Goal: Transaction & Acquisition: Purchase product/service

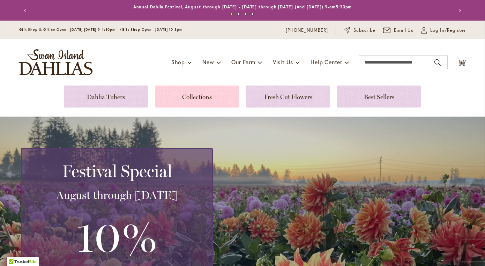
click at [180, 96] on link at bounding box center [197, 96] width 84 height 22
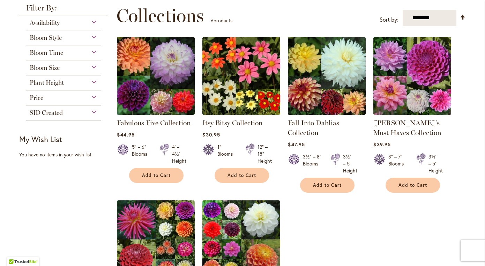
scroll to position [92, 0]
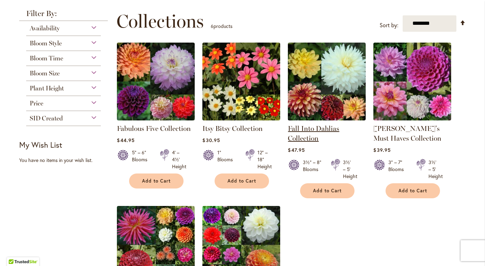
click at [325, 132] on link "Fall Into Dahlias Collection" at bounding box center [313, 133] width 51 height 18
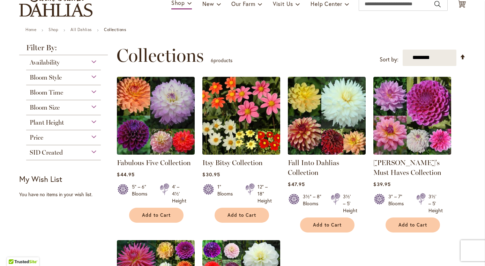
scroll to position [22, 0]
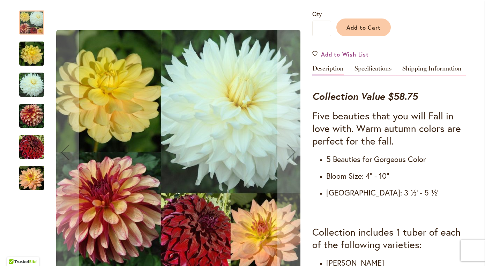
scroll to position [187, 0]
